Goal: Information Seeking & Learning: Learn about a topic

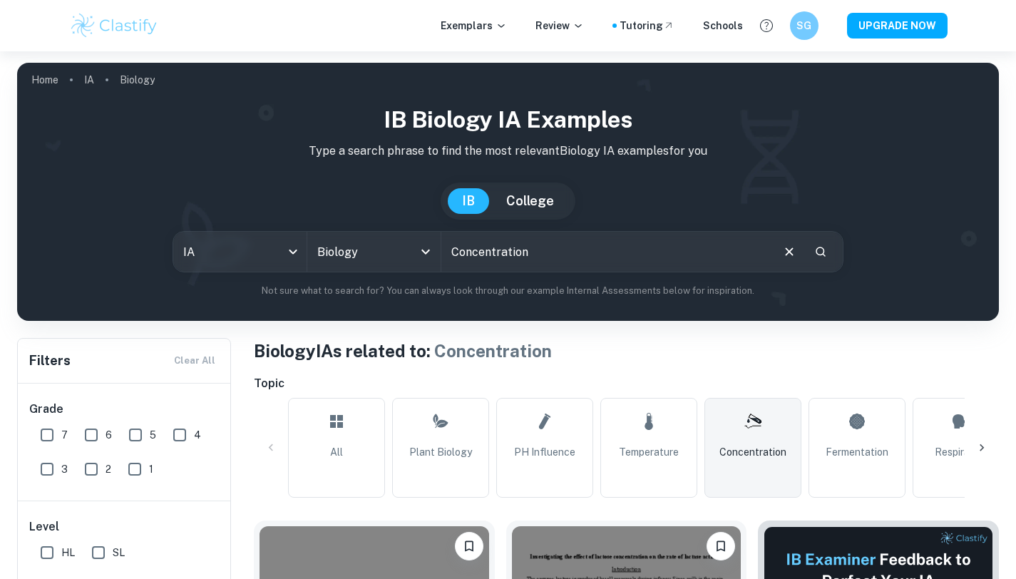
scroll to position [549, 0]
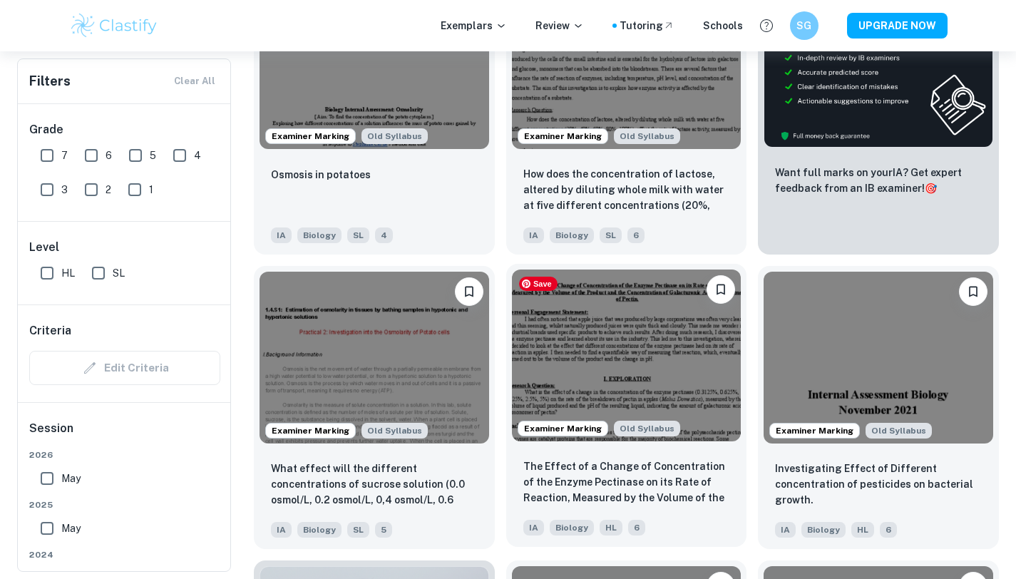
click at [602, 384] on img at bounding box center [627, 355] width 230 height 172
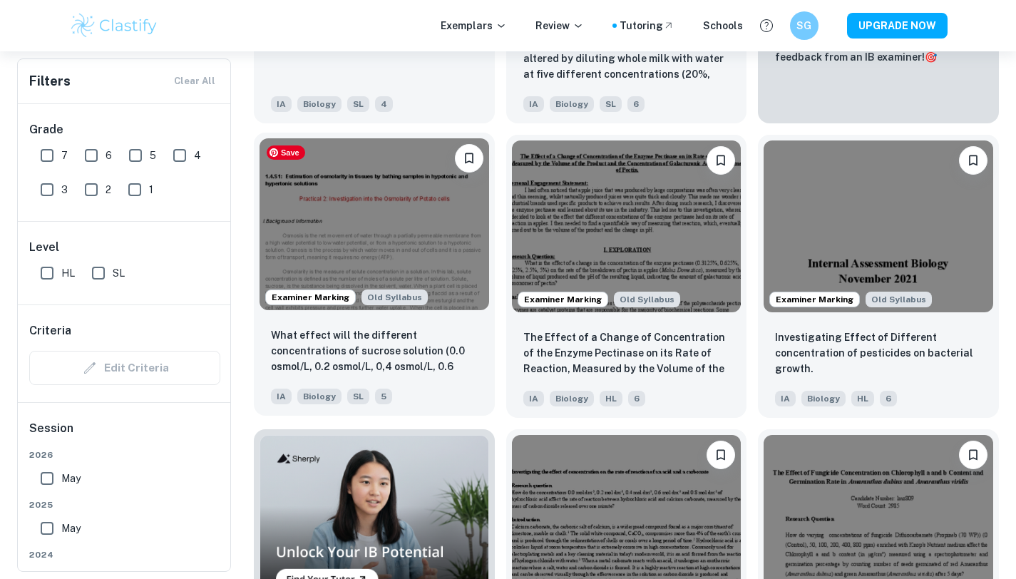
scroll to position [681, 0]
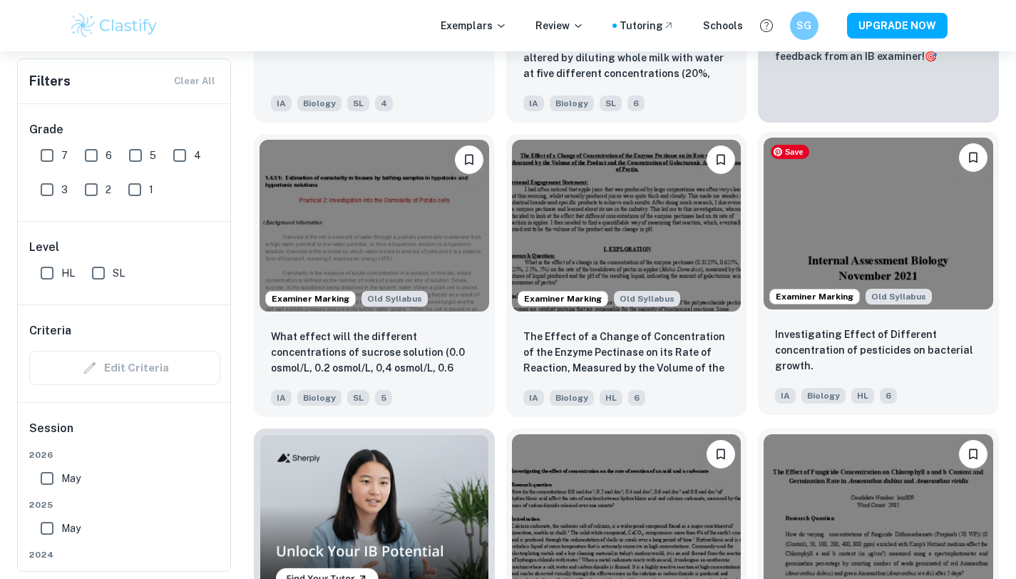
click at [885, 230] on img at bounding box center [878, 224] width 230 height 172
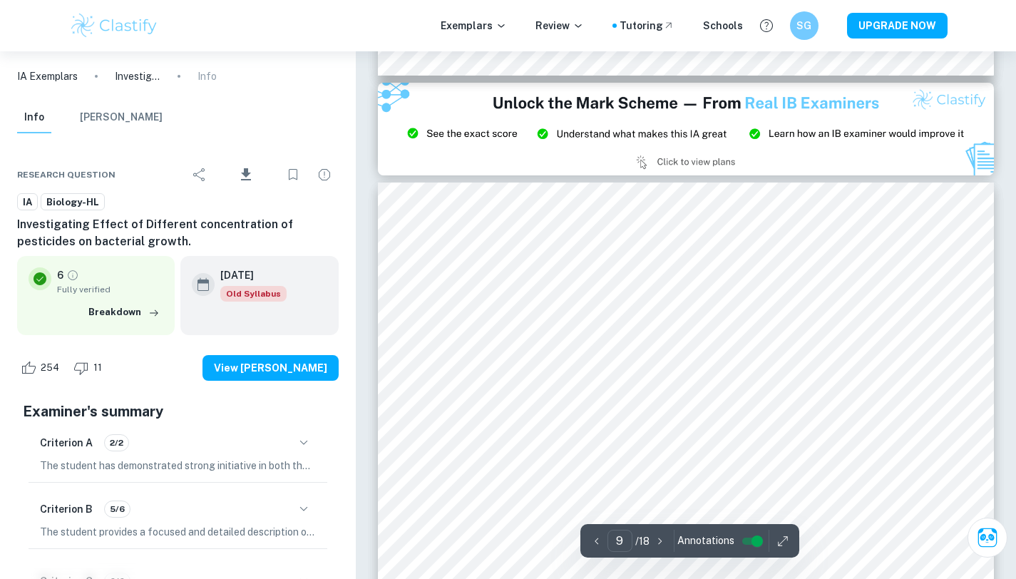
scroll to position [6614, 0]
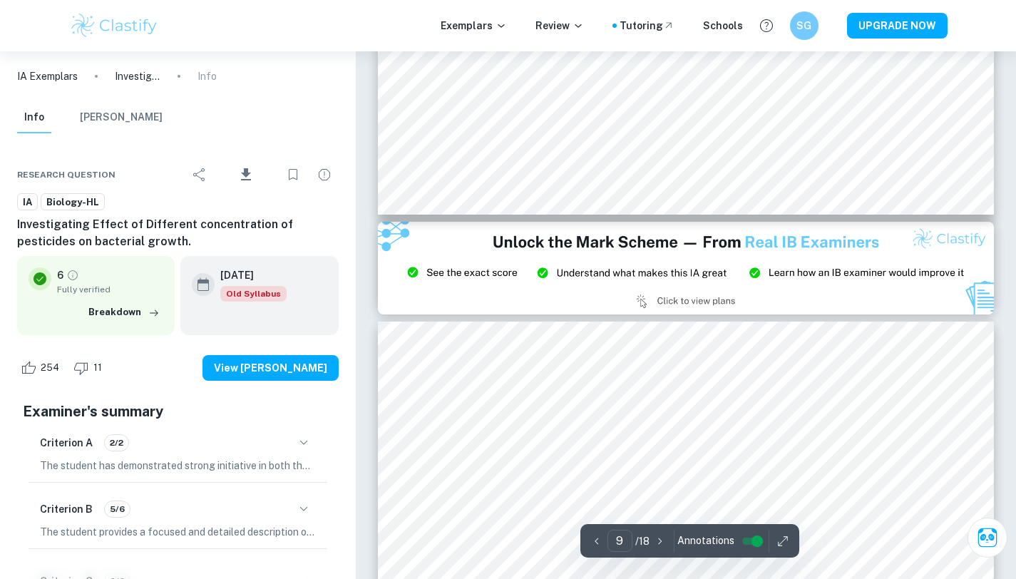
type input "8"
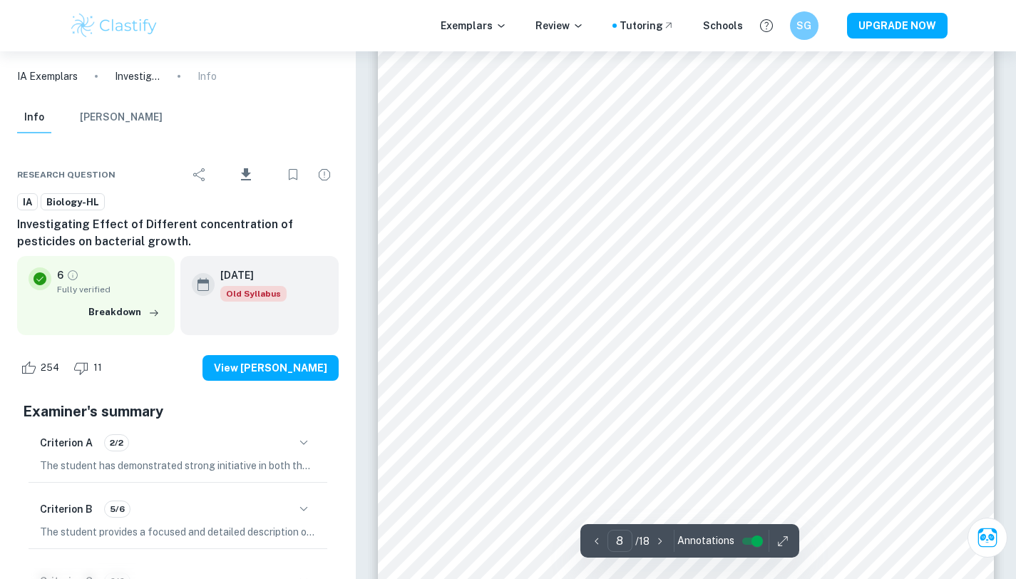
scroll to position [6042, 0]
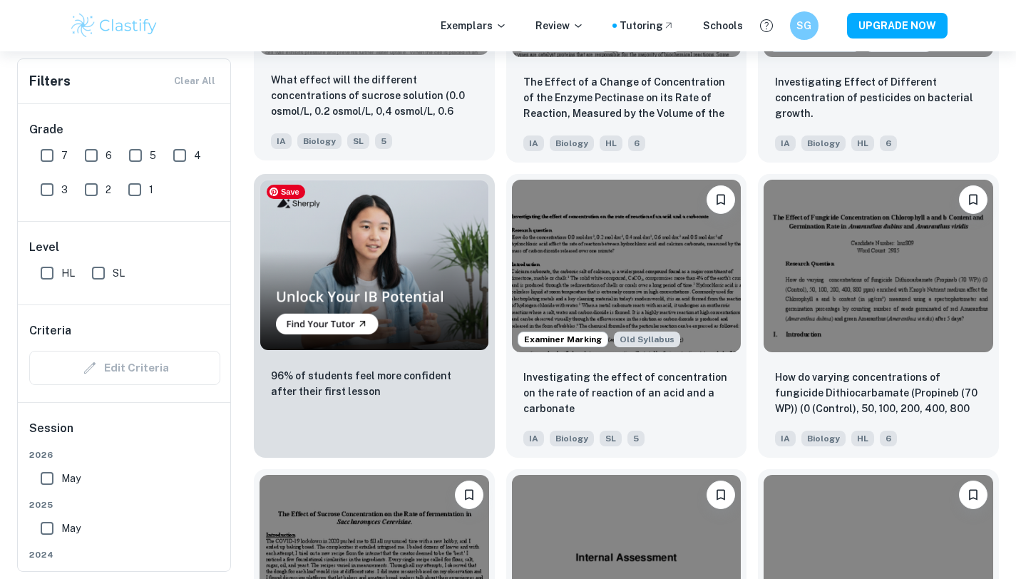
scroll to position [939, 0]
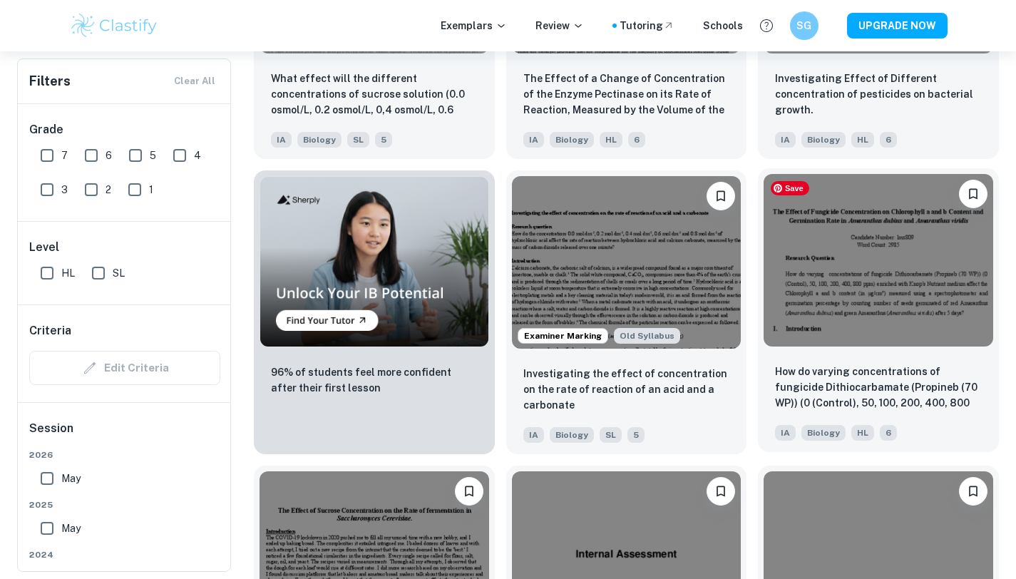
click at [897, 305] on img at bounding box center [878, 260] width 230 height 172
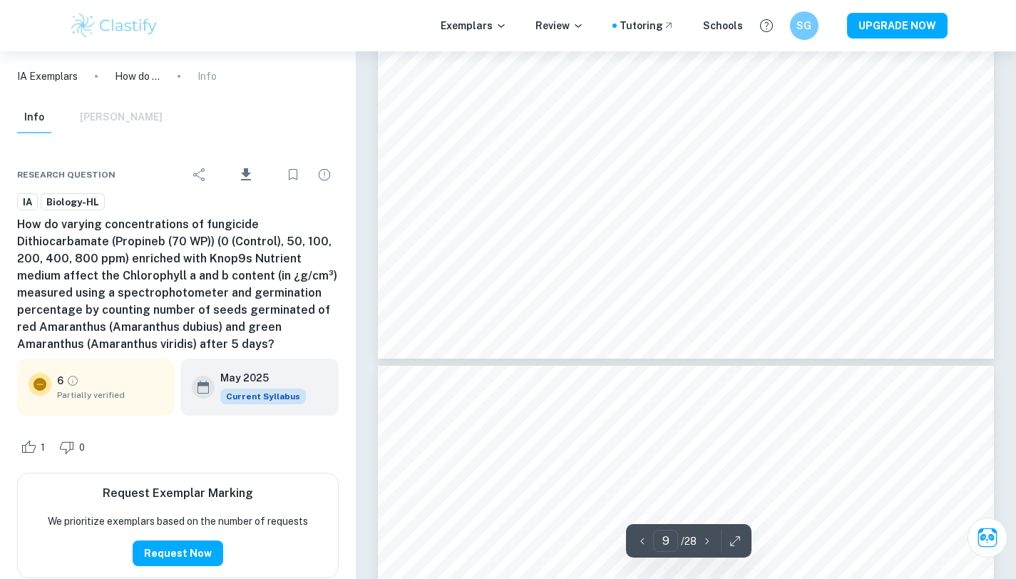
type input "10"
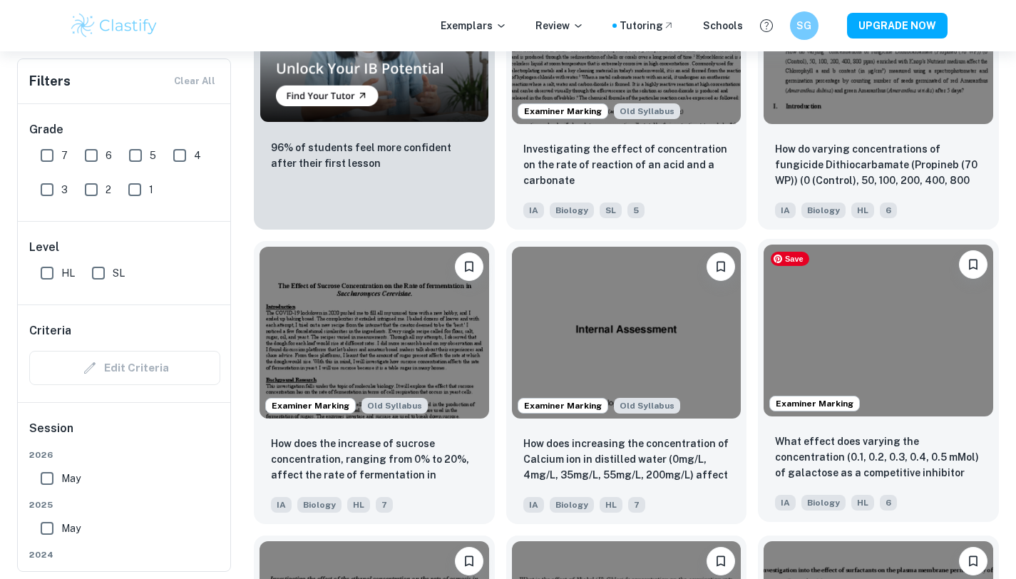
scroll to position [1178, 0]
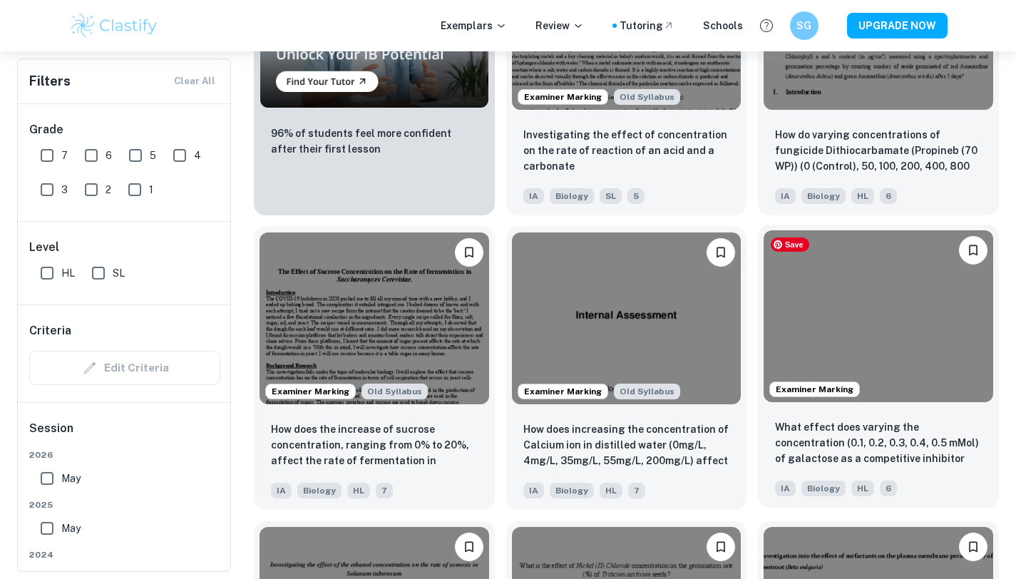
click at [858, 349] on img at bounding box center [878, 316] width 230 height 172
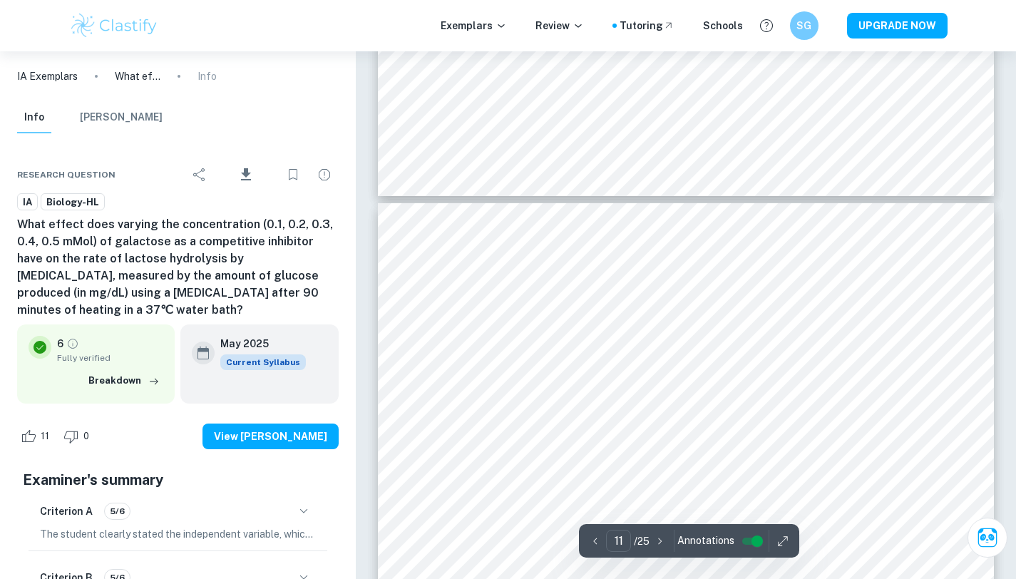
scroll to position [8819, 0]
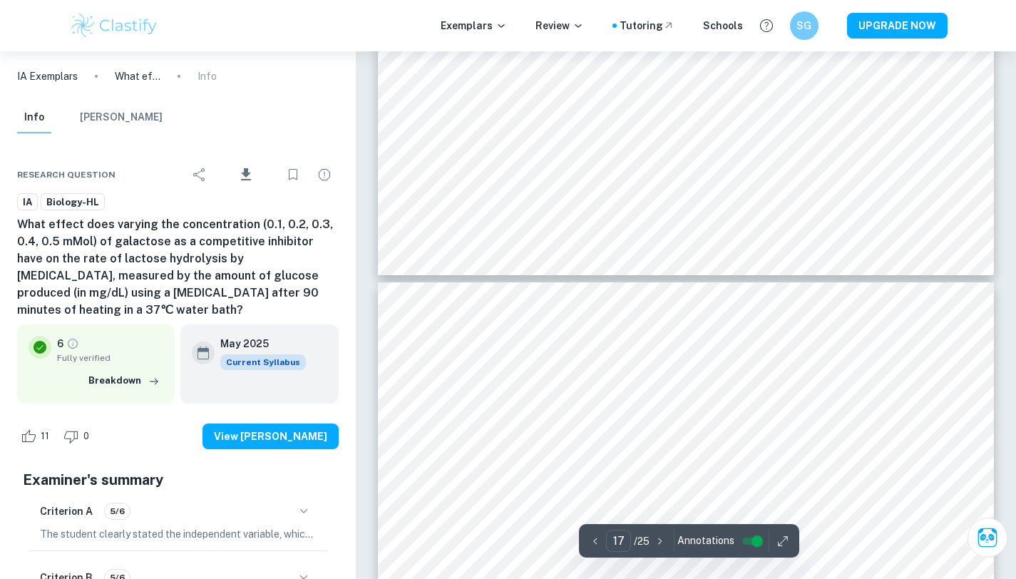
type input "18"
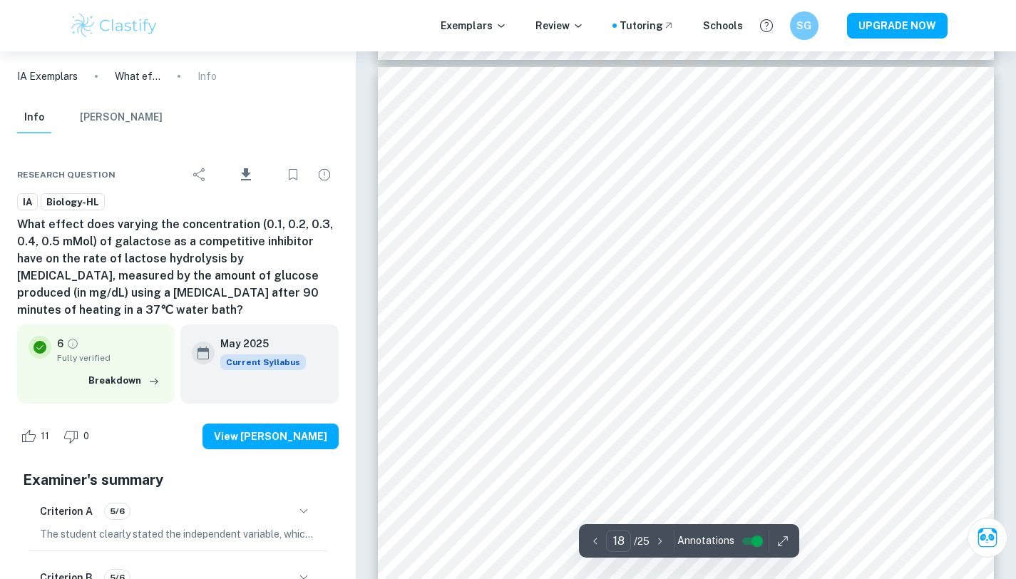
scroll to position [15122, 0]
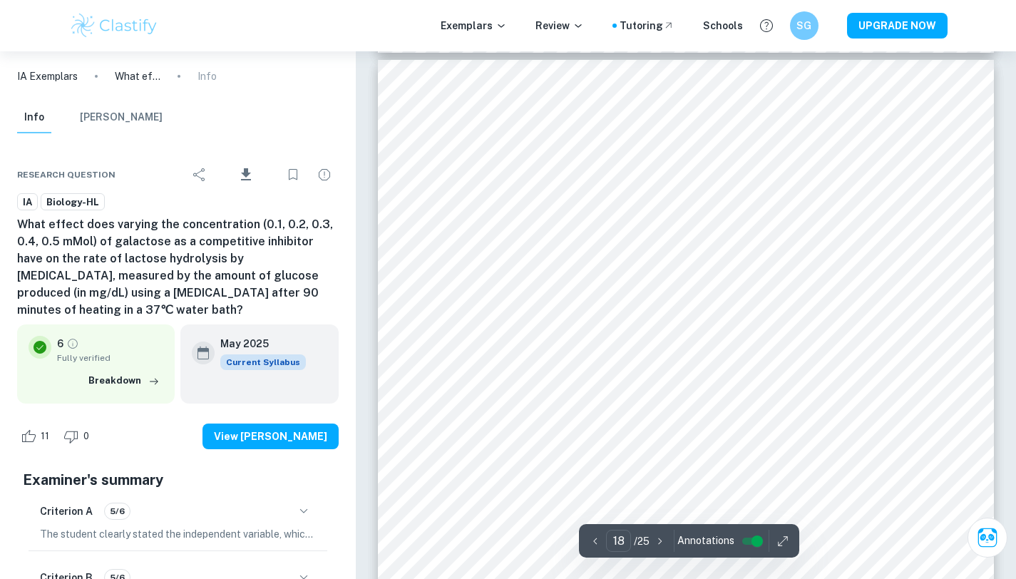
click at [112, 36] on img at bounding box center [114, 25] width 91 height 29
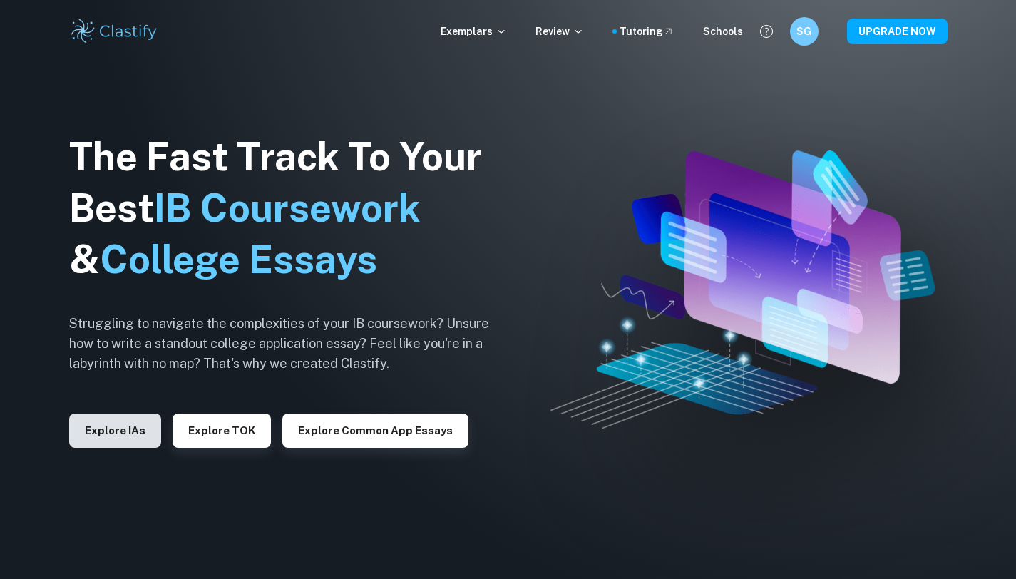
click at [134, 440] on button "Explore IAs" at bounding box center [115, 430] width 92 height 34
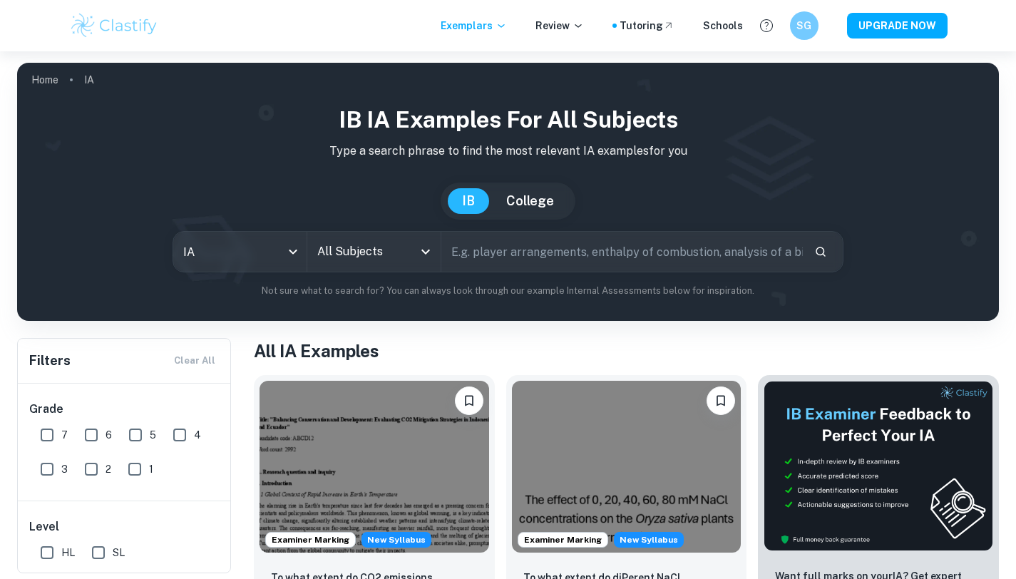
click at [386, 252] on input "All Subjects" at bounding box center [363, 251] width 99 height 27
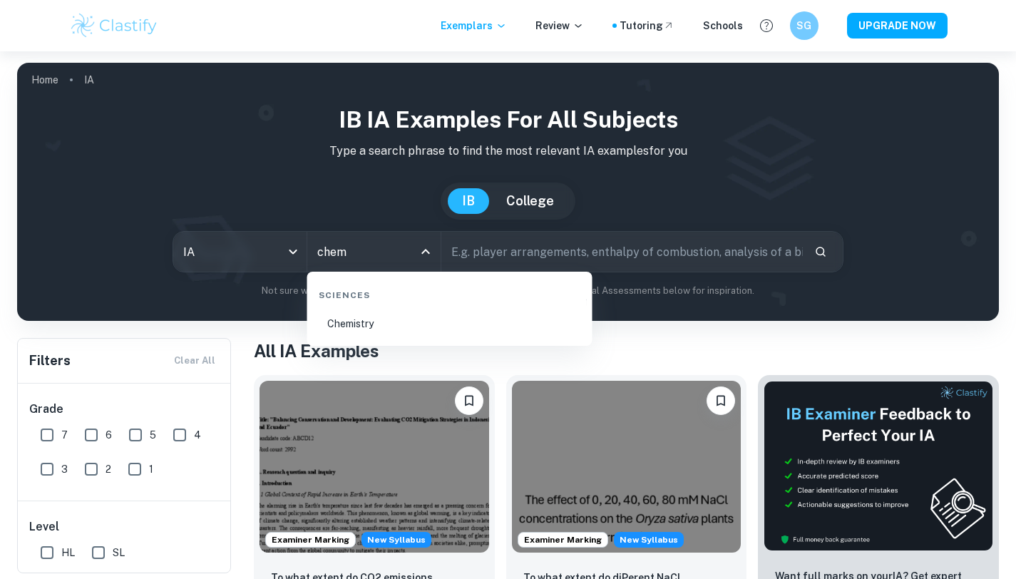
click at [371, 334] on li "Chemistry" at bounding box center [450, 323] width 274 height 33
type input "Chemistry"
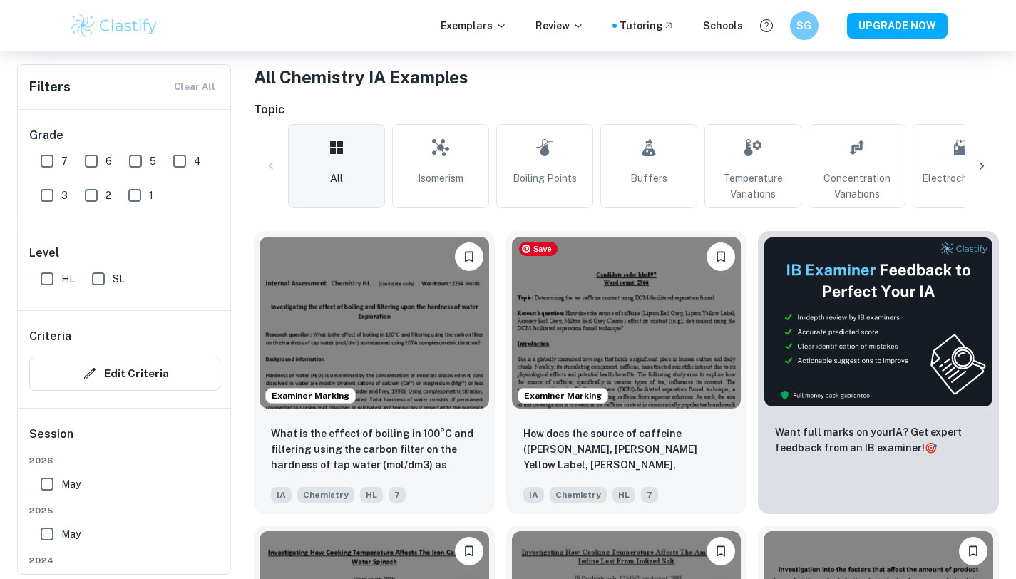
scroll to position [275, 0]
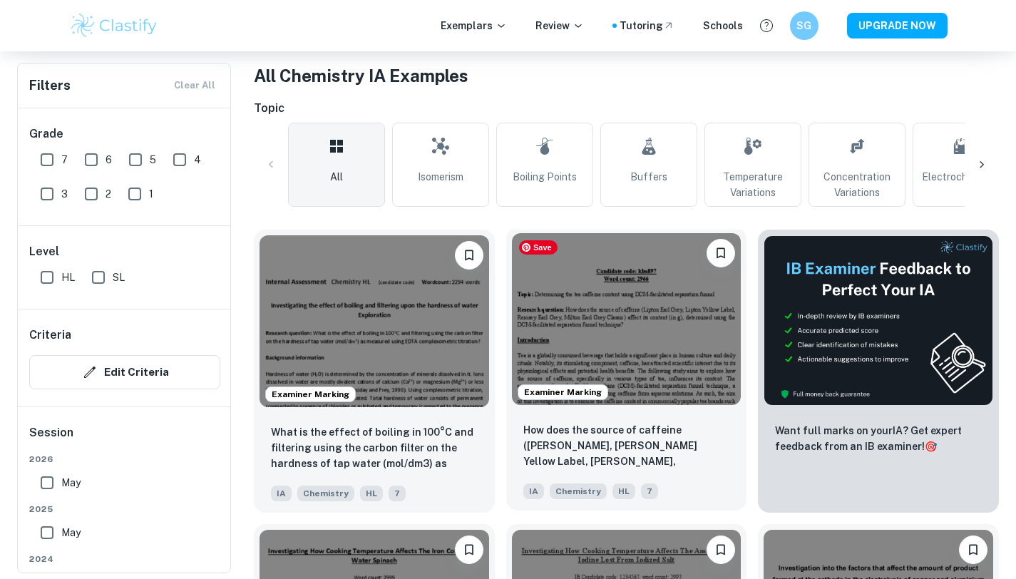
click at [613, 303] on img at bounding box center [627, 319] width 230 height 172
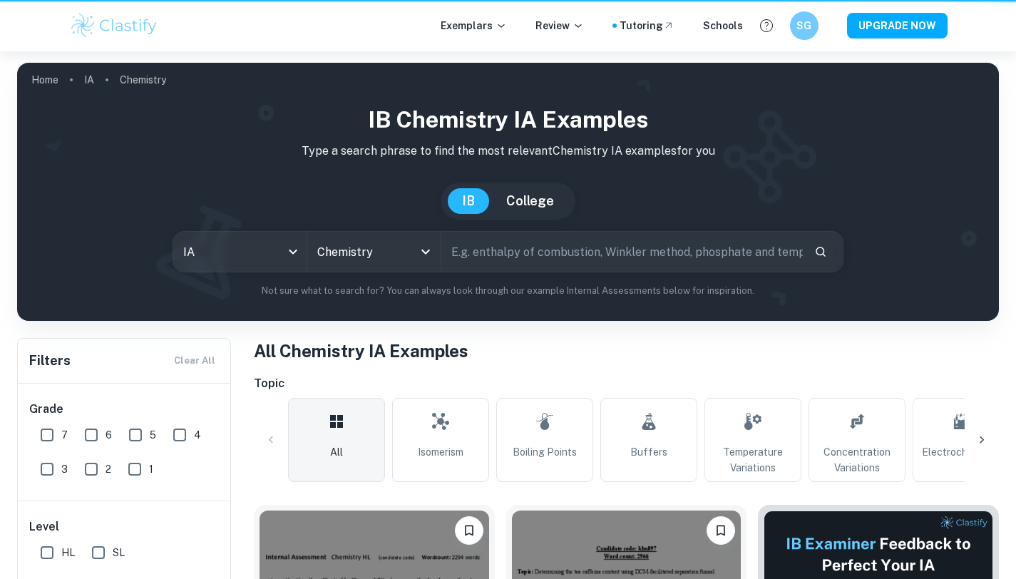
scroll to position [275, 0]
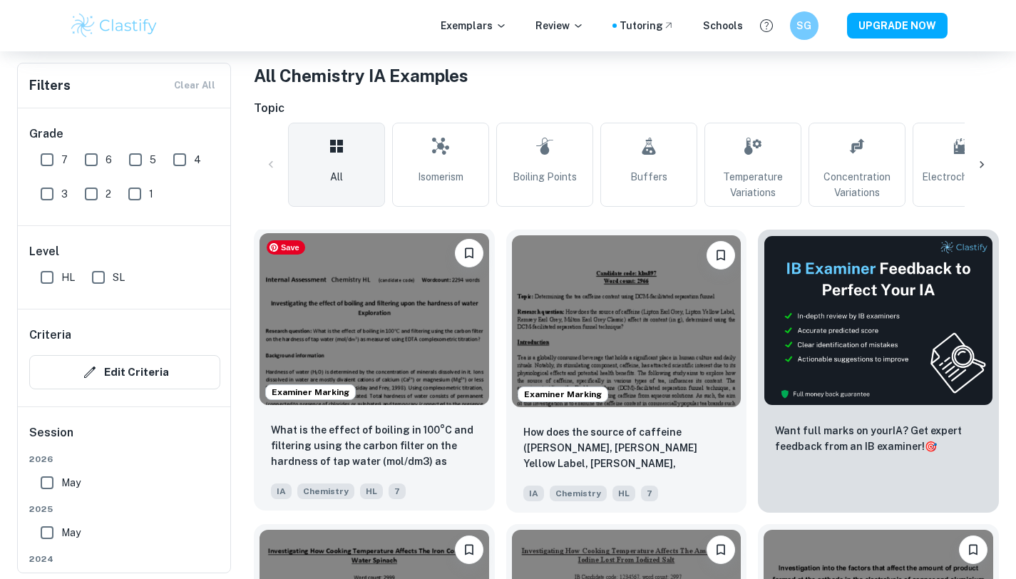
click at [423, 359] on img at bounding box center [374, 319] width 230 height 172
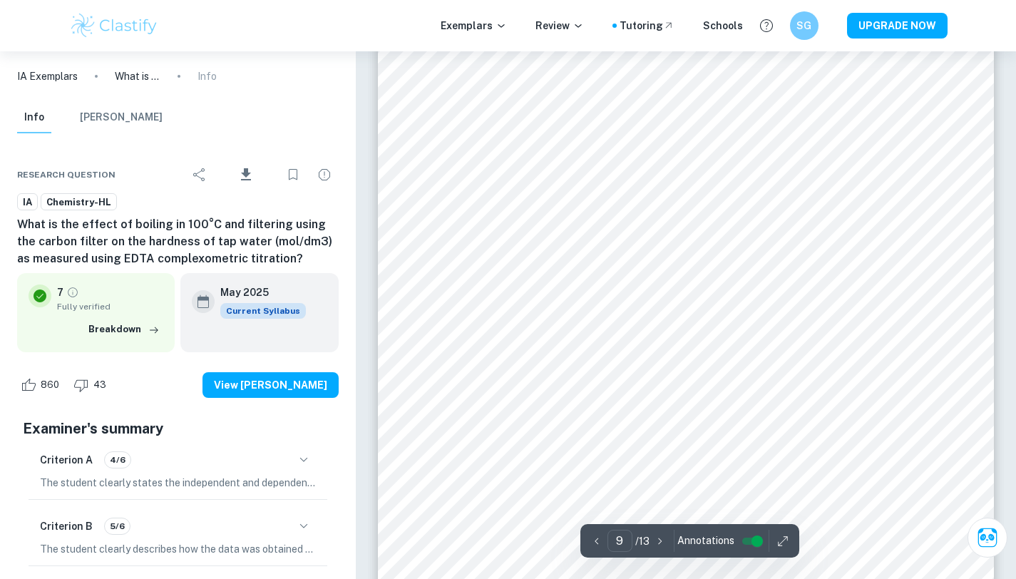
scroll to position [7510, 0]
type input "10"
